Goal: Task Accomplishment & Management: Complete application form

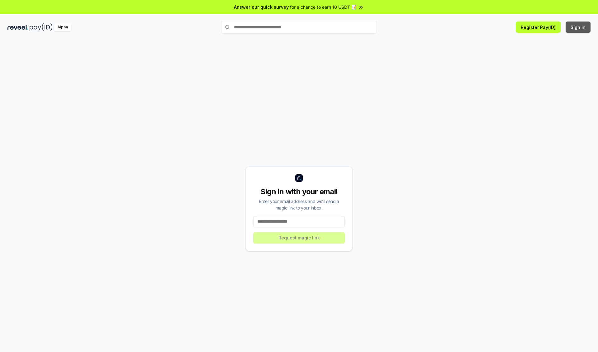
click at [579, 27] on button "Sign In" at bounding box center [578, 26] width 25 height 11
type input "**********"
click at [299, 237] on button "Request magic link" at bounding box center [299, 237] width 92 height 11
